Goal: Information Seeking & Learning: Learn about a topic

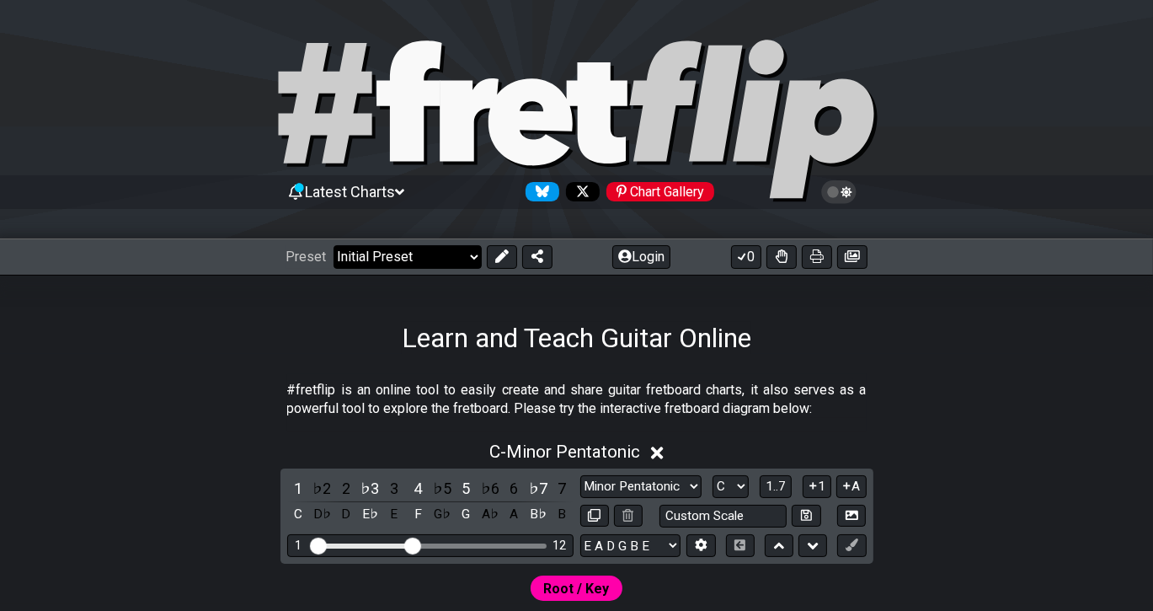
click at [334, 245] on select "Welcome to #fretflip! Initial Preset Custom Preset Minor Pentatonic Major Penta…" at bounding box center [408, 257] width 148 height 24
click option "Minor Pentatonic" at bounding box center [0, 0] width 0 height 0
select select "/minor-pentatonic"
select select "C"
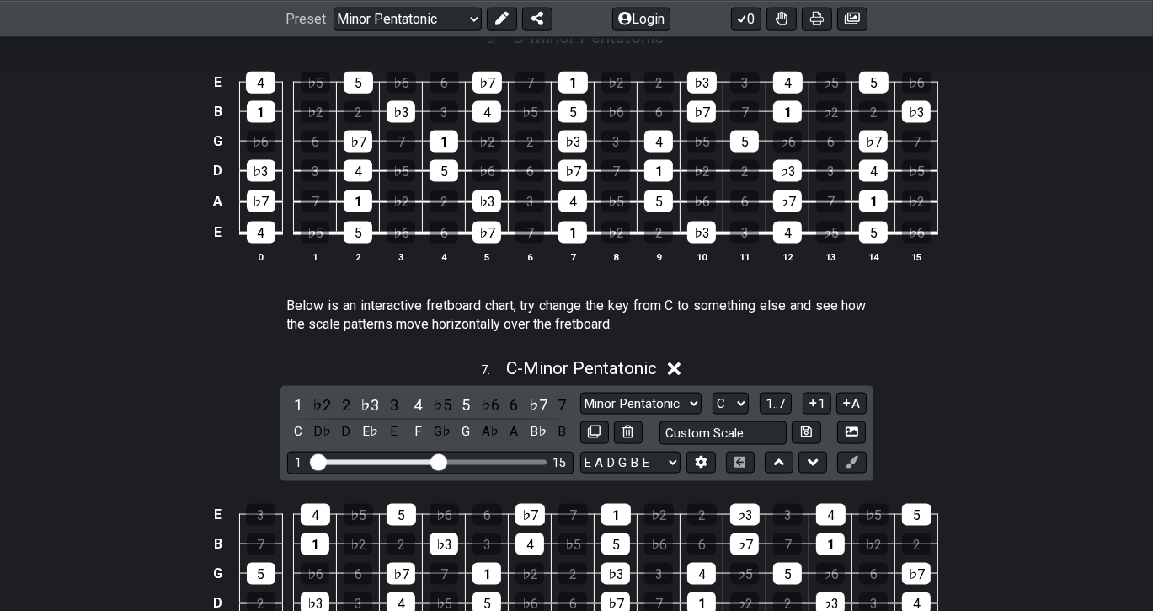
scroll to position [2108, 0]
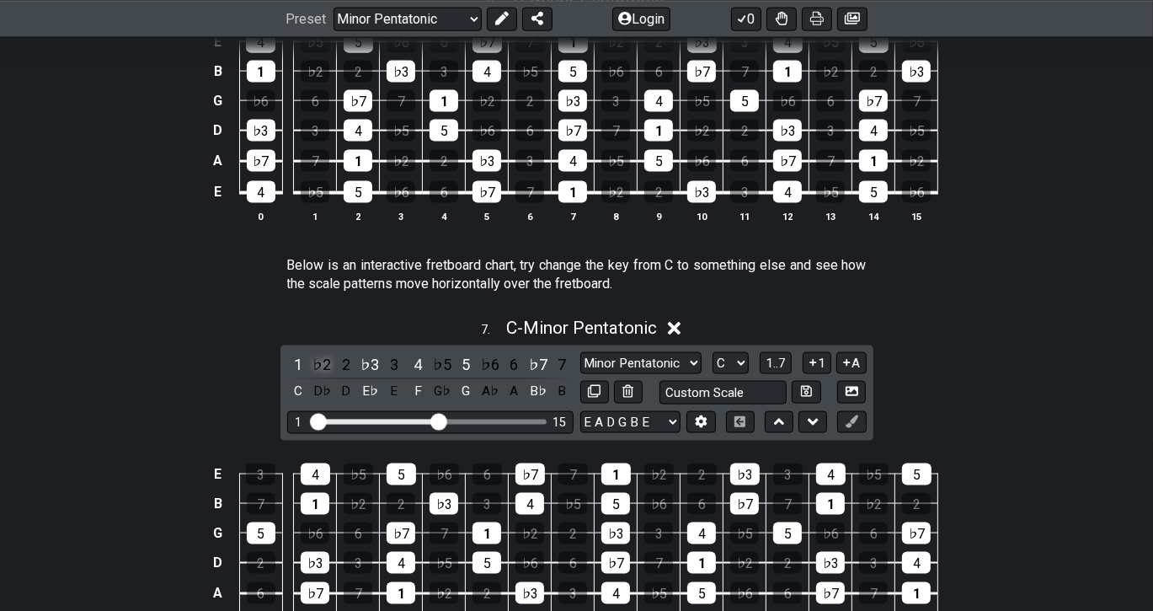
click at [323, 357] on div "♭2" at bounding box center [322, 364] width 22 height 23
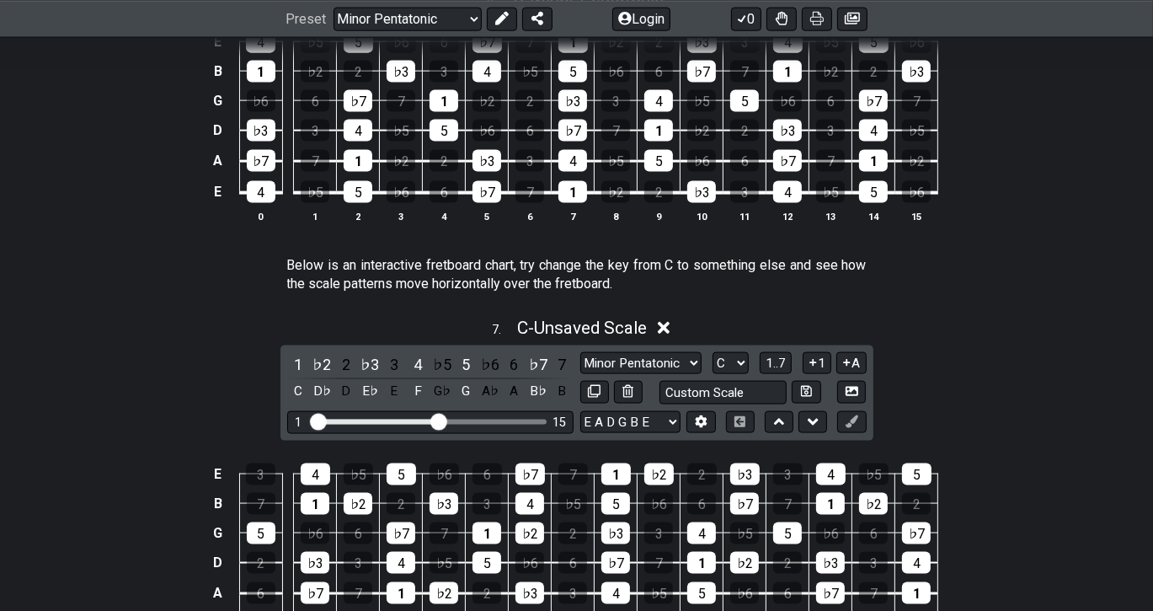
click at [671, 325] on icon at bounding box center [664, 329] width 13 height 13
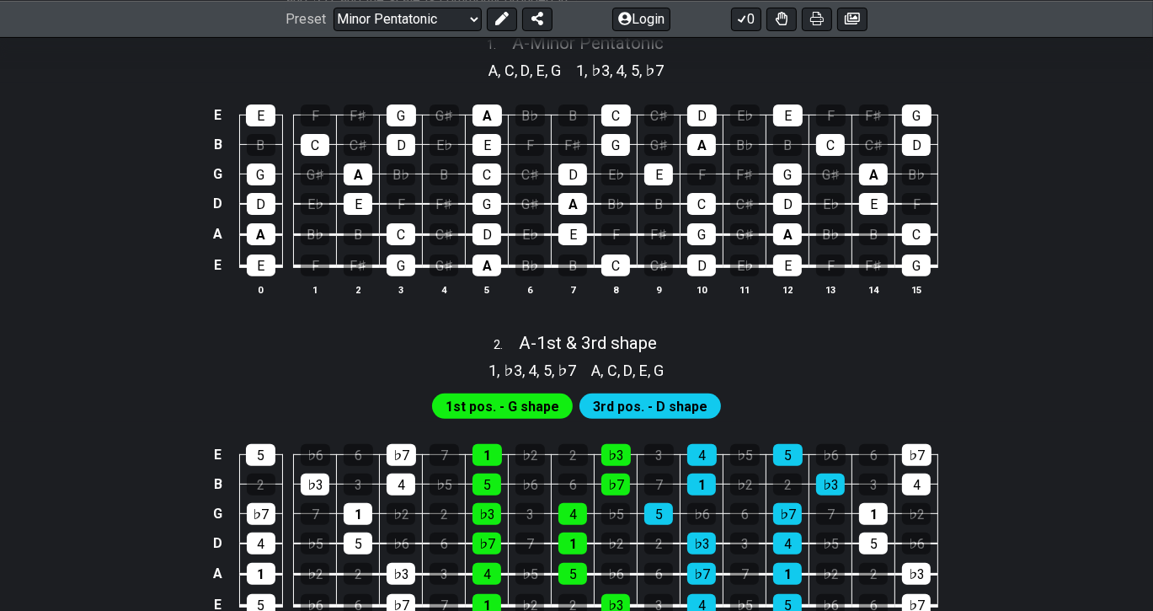
scroll to position [455, 0]
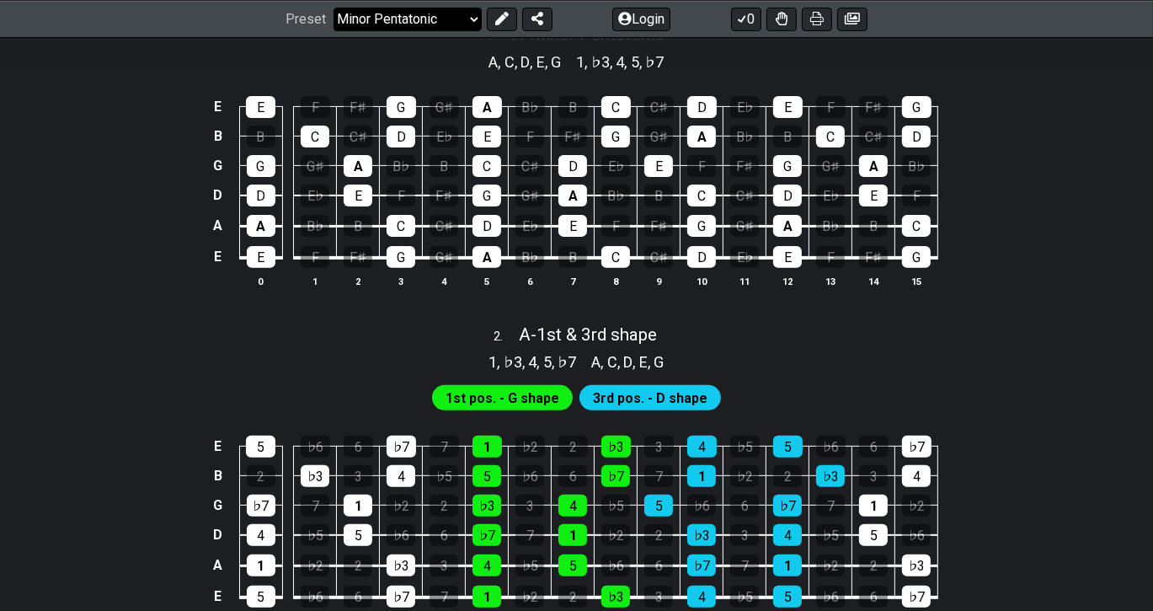
click at [334, 7] on select "Welcome to #fretflip! Initial Preset Custom Preset Minor Pentatonic Major Penta…" at bounding box center [408, 19] width 148 height 24
click option "Common Chords" at bounding box center [0, 0] width 0 height 0
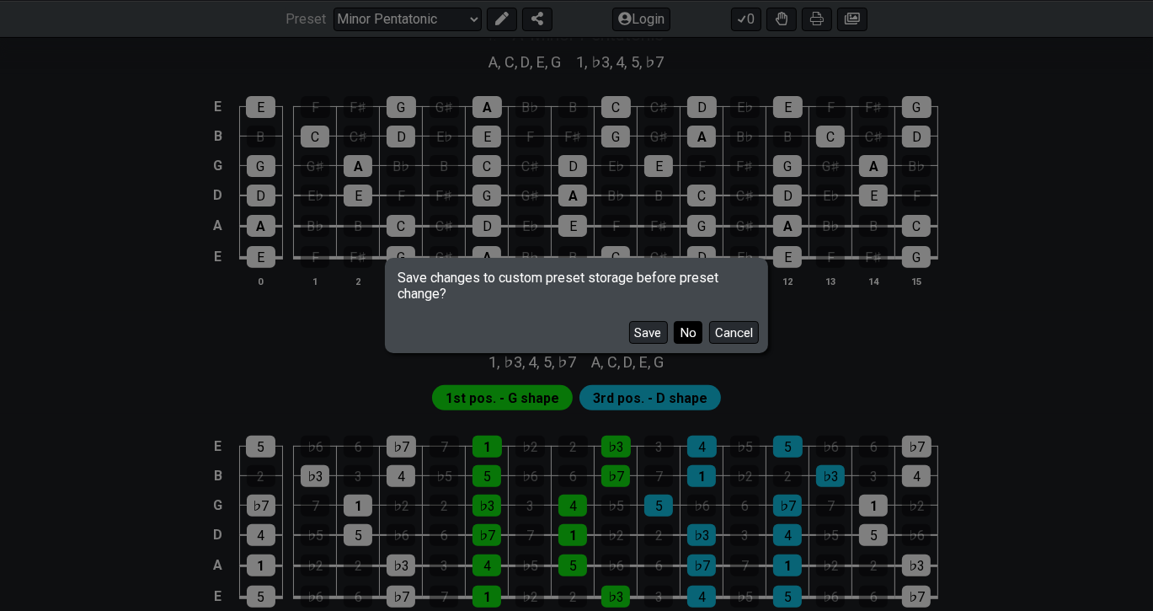
click at [691, 341] on button "No" at bounding box center [688, 332] width 29 height 23
select select "/common-guitar-chords"
